Goal: Navigation & Orientation: Find specific page/section

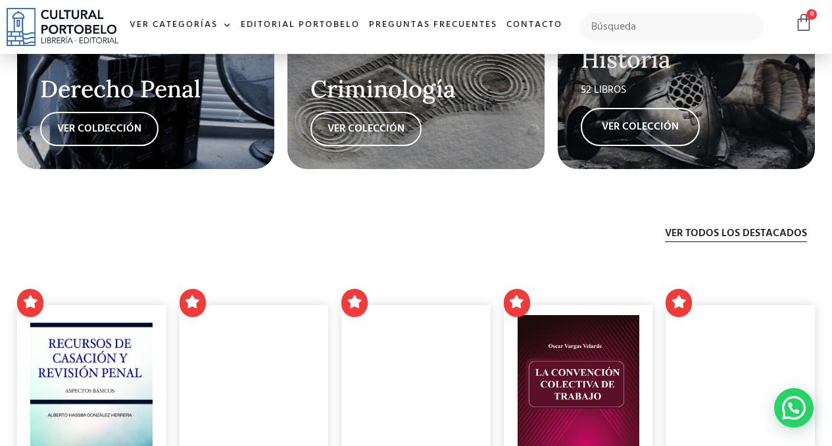
scroll to position [2414, 0]
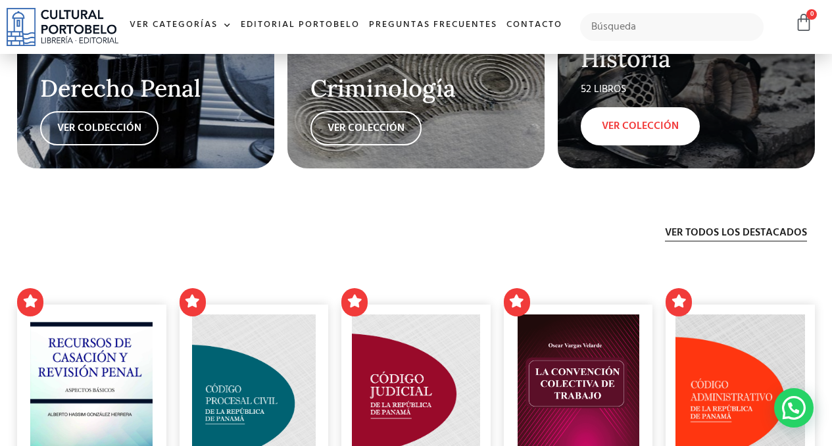
click at [601, 145] on link "VER COLECCIÓN" at bounding box center [640, 126] width 119 height 38
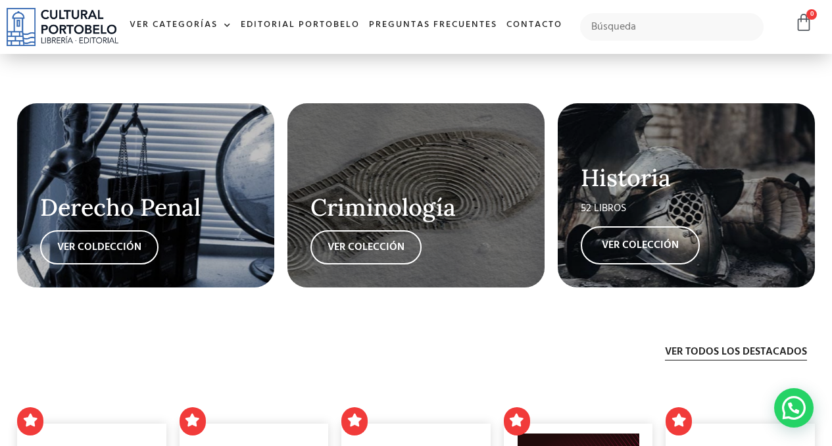
scroll to position [2318, 0]
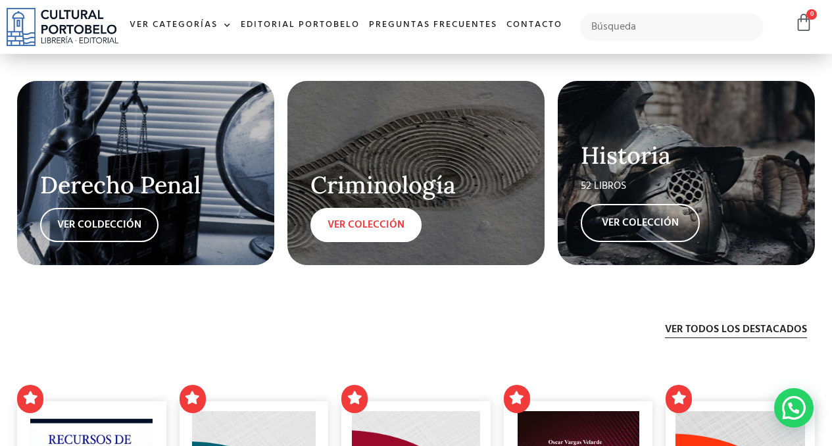
click at [348, 242] on link "VER COLECCIÓN" at bounding box center [366, 225] width 111 height 34
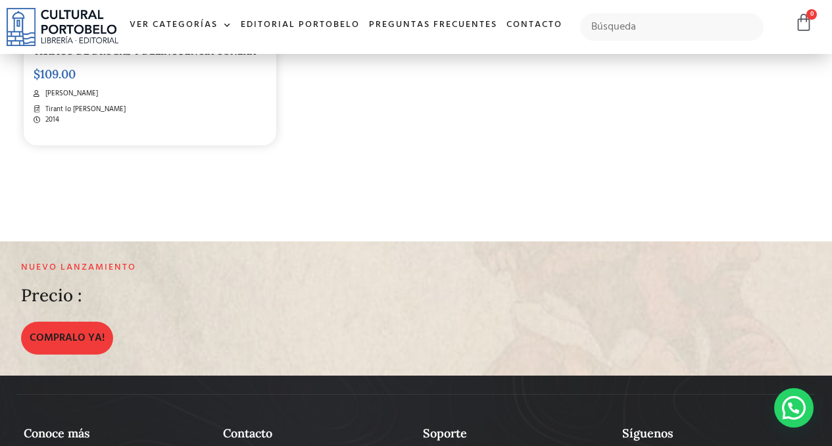
scroll to position [2066, 0]
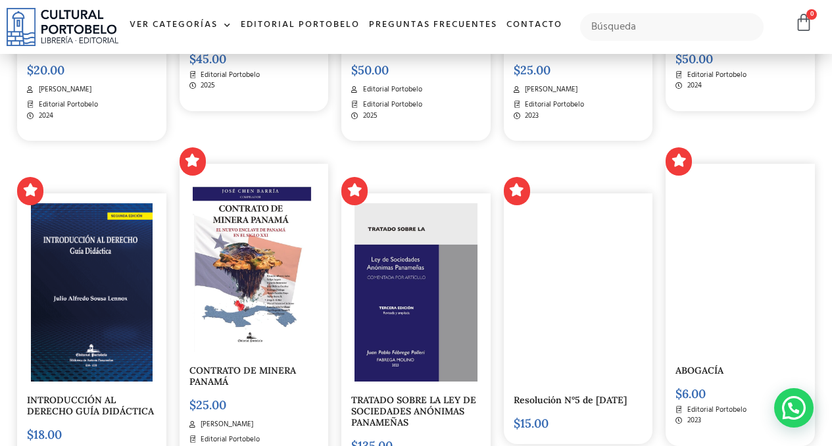
scroll to position [2912, 0]
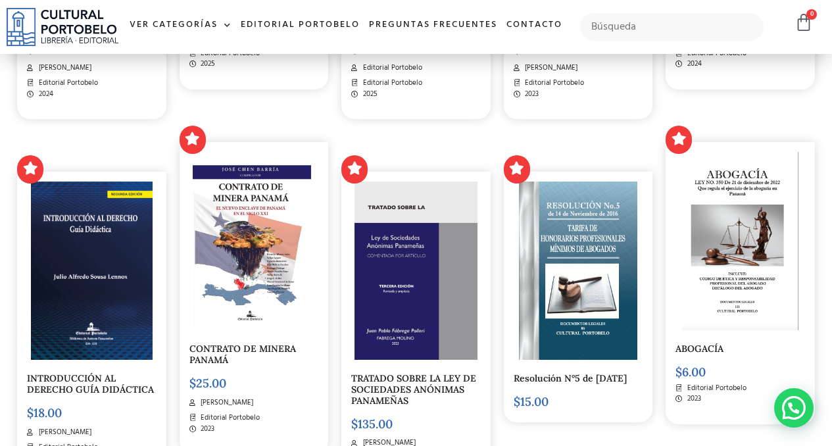
click at [693, 246] on img at bounding box center [740, 241] width 116 height 178
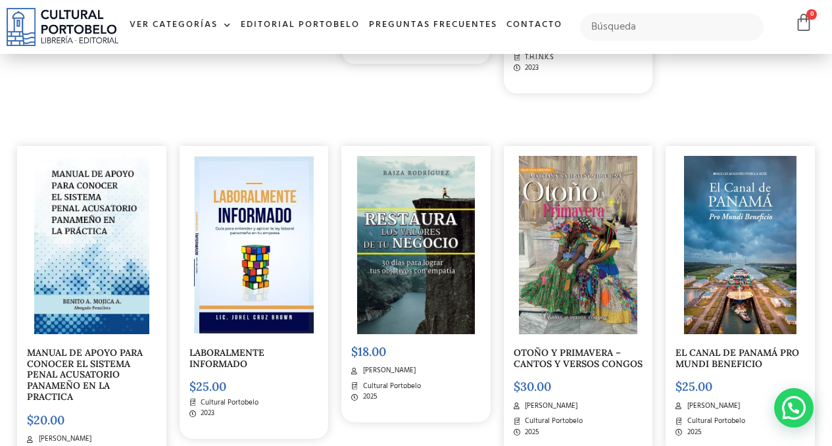
scroll to position [4139, 0]
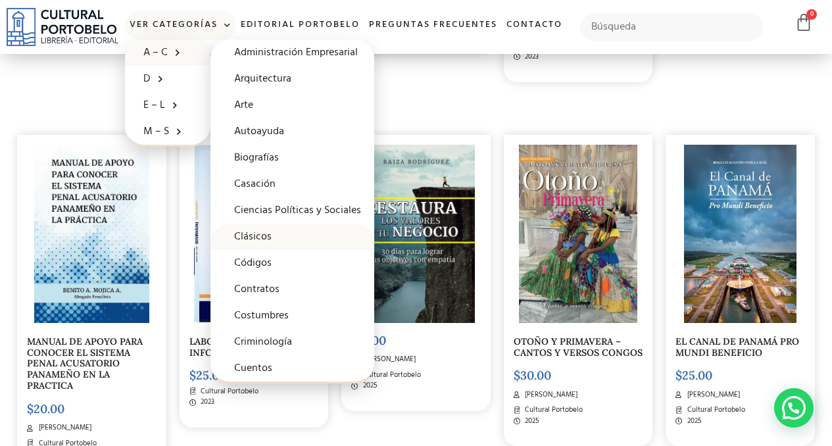
click at [285, 231] on link "Clásicos" at bounding box center [293, 237] width 164 height 26
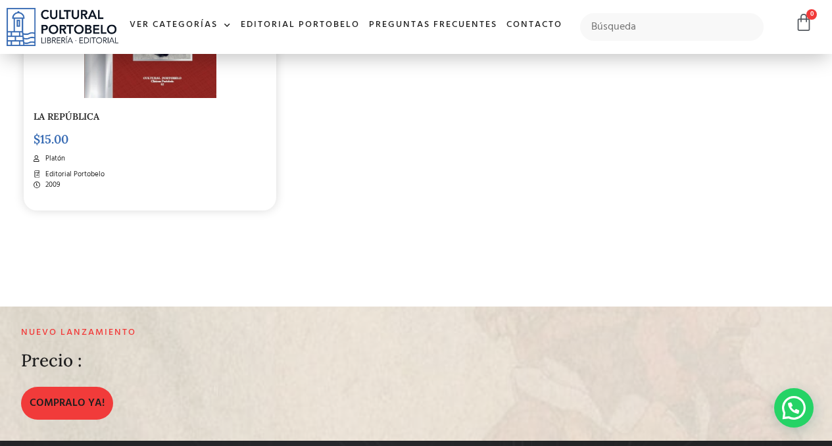
scroll to position [1964, 0]
